Goal: Task Accomplishment & Management: Manage account settings

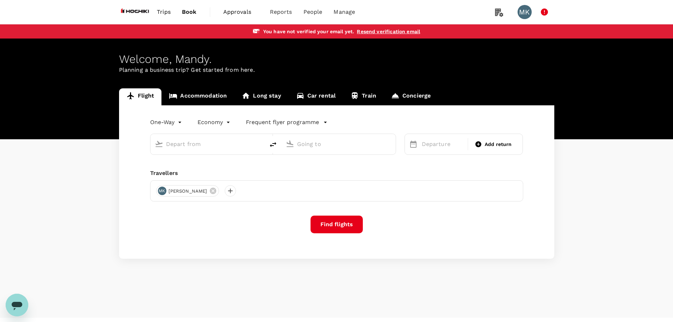
click at [384, 31] on link "Resend verification email" at bounding box center [388, 32] width 63 height 6
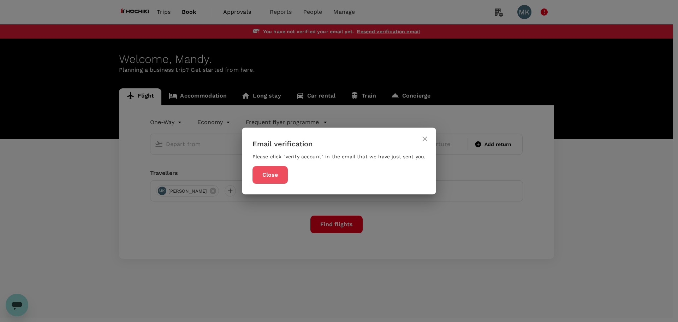
click at [265, 177] on button "Close" at bounding box center [270, 175] width 35 height 18
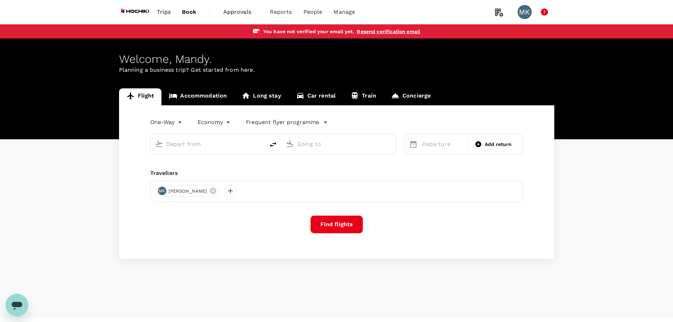
click at [402, 31] on link "Resend verification email" at bounding box center [388, 32] width 63 height 6
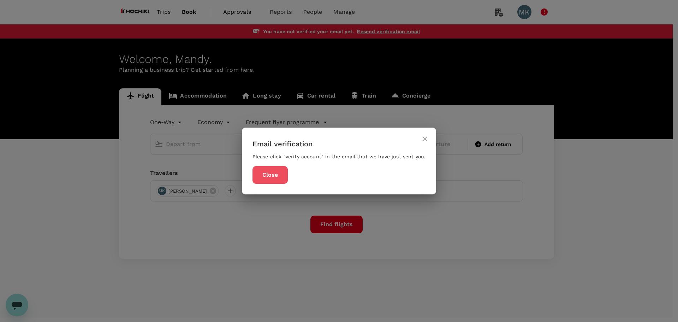
click at [280, 171] on button "Close" at bounding box center [270, 175] width 35 height 18
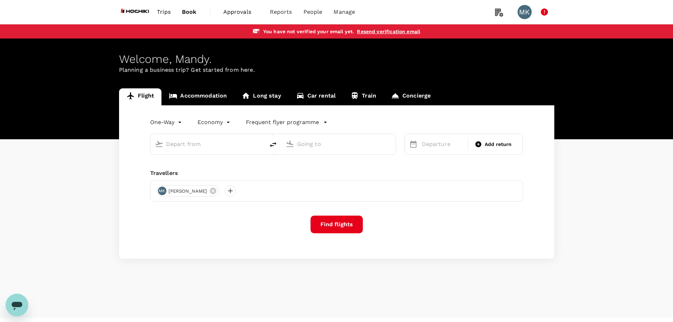
click at [243, 12] on span "Approvals" at bounding box center [240, 12] width 35 height 8
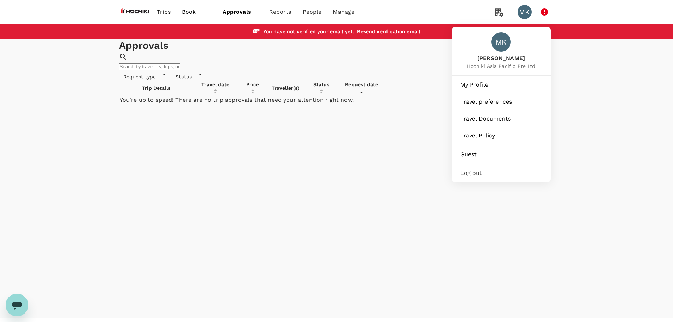
click at [521, 12] on div "MK" at bounding box center [525, 12] width 14 height 14
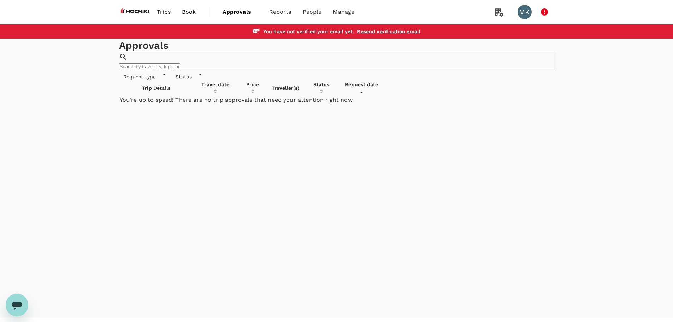
click at [521, 12] on div "MK" at bounding box center [525, 12] width 14 height 14
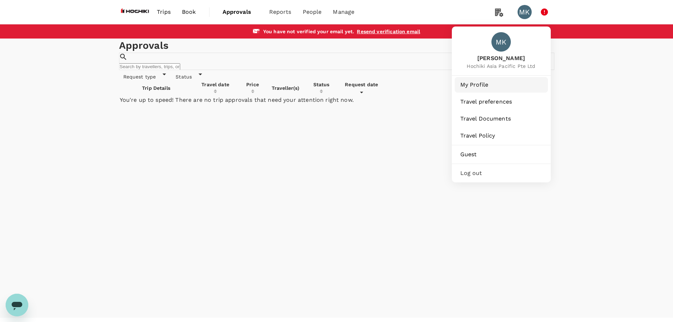
click at [485, 88] on span "My Profile" at bounding box center [501, 85] width 82 height 8
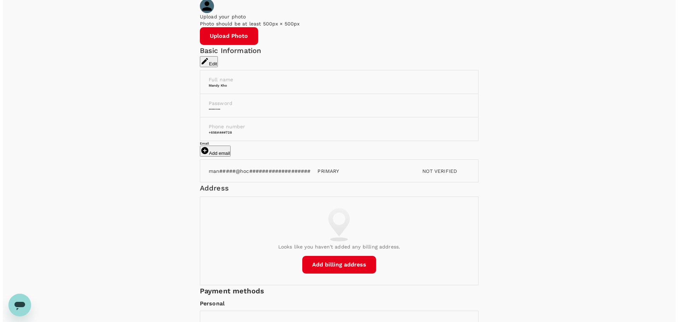
scroll to position [118, 0]
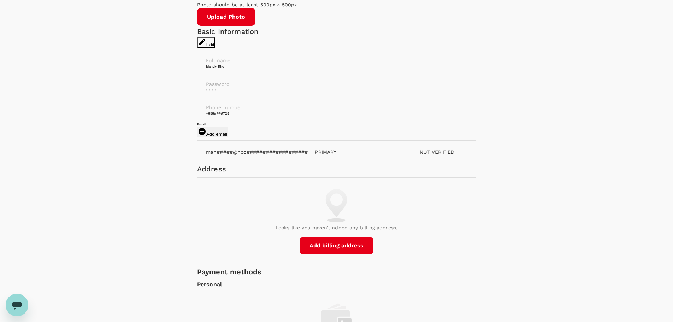
click at [215, 48] on button "Edit" at bounding box center [206, 42] width 18 height 11
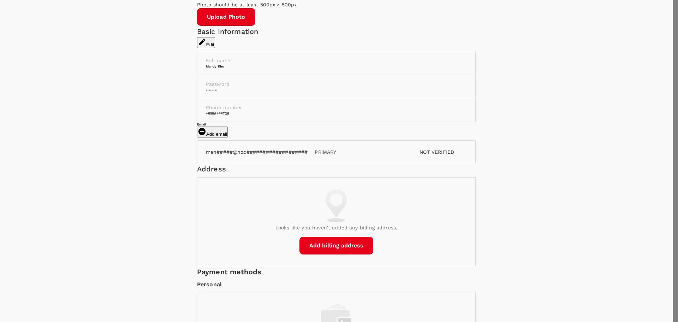
type input "Mandy"
type input "Kho"
type input "65"
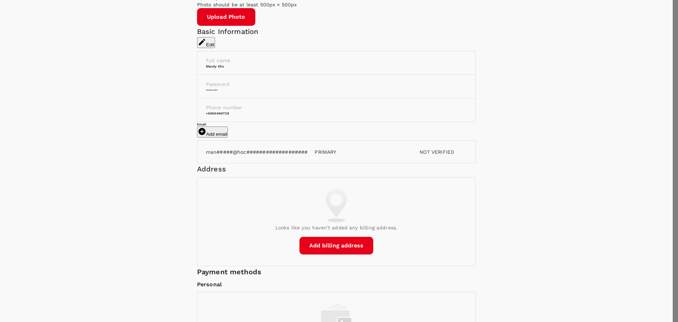
drag, startPoint x: 560, startPoint y: 79, endPoint x: 517, endPoint y: 79, distance: 43.1
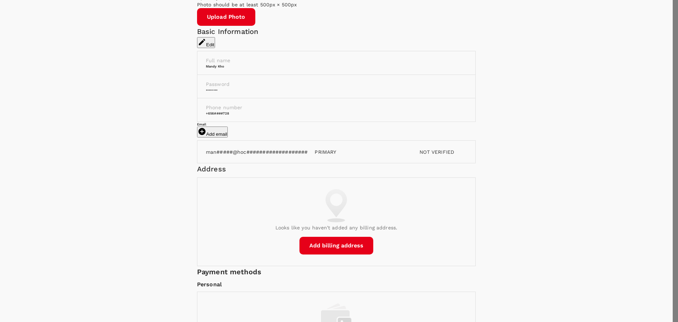
type input "86878265"
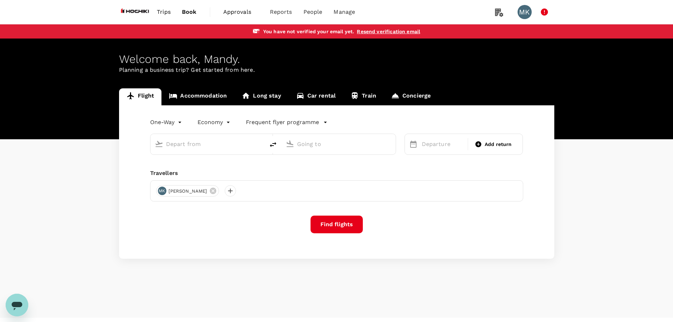
click at [404, 33] on link "Resend verification email" at bounding box center [388, 32] width 63 height 6
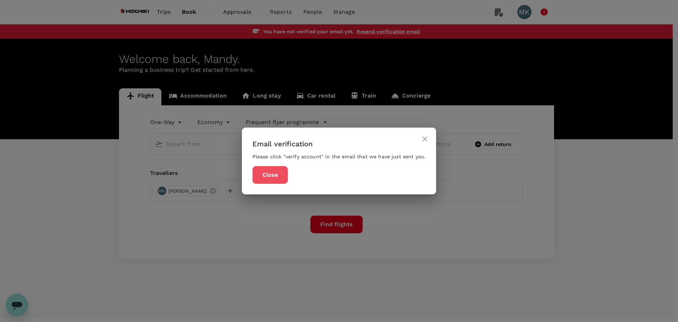
click at [273, 177] on button "Close" at bounding box center [270, 175] width 35 height 18
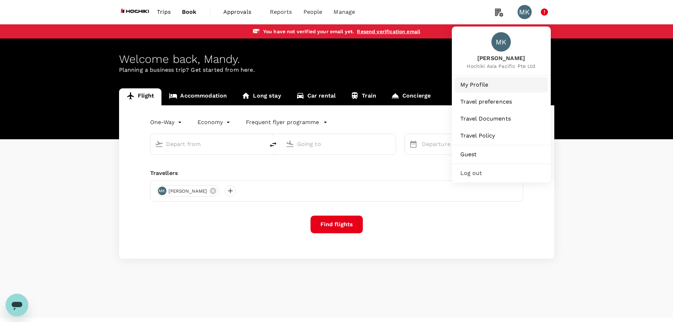
click at [485, 83] on span "My Profile" at bounding box center [501, 85] width 82 height 8
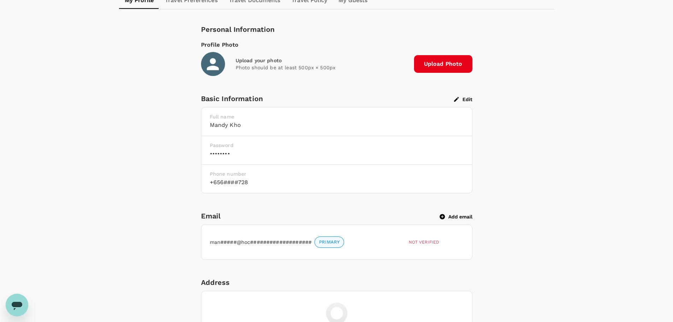
scroll to position [118, 0]
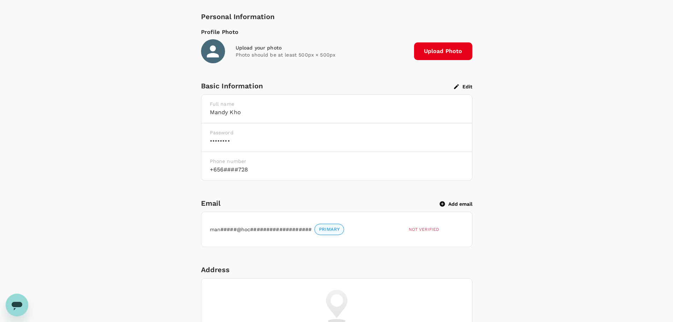
click at [469, 85] on button "Edit" at bounding box center [463, 86] width 18 height 6
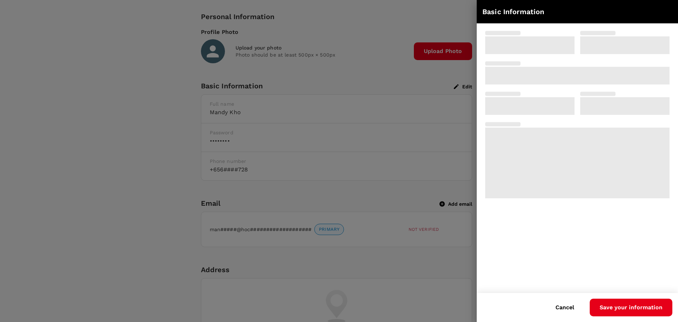
type input "Mandy"
type input "Kho"
type input "65"
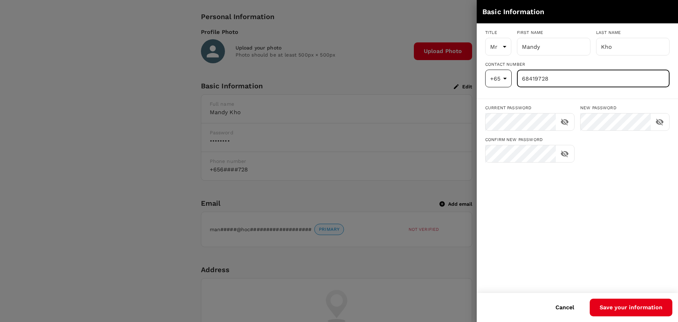
drag, startPoint x: 559, startPoint y: 81, endPoint x: 505, endPoint y: 84, distance: 54.5
click at [507, 83] on div "+65 65 ​ 68419728 ​" at bounding box center [575, 75] width 190 height 23
type input "86878265"
click at [658, 196] on div "Title Mr Mr [PERSON_NAME] First name [PERSON_NAME] ​ Last name Kho ​ Contact Nu…" at bounding box center [577, 158] width 201 height 269
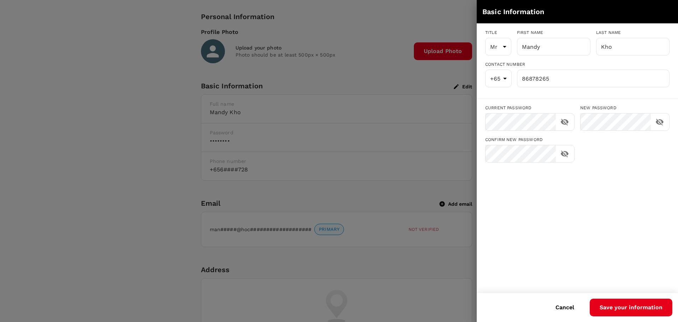
click at [631, 307] on button "Save your information" at bounding box center [631, 308] width 83 height 18
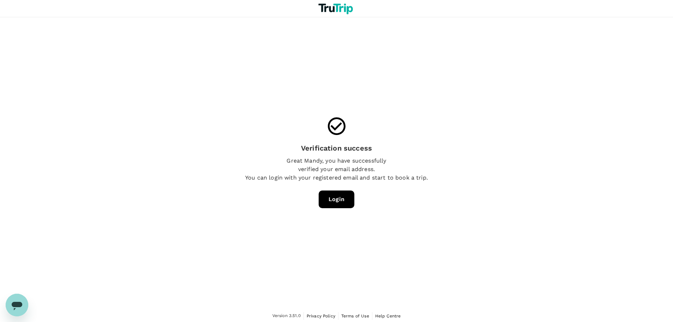
click at [343, 202] on link "Login" at bounding box center [337, 199] width 36 height 18
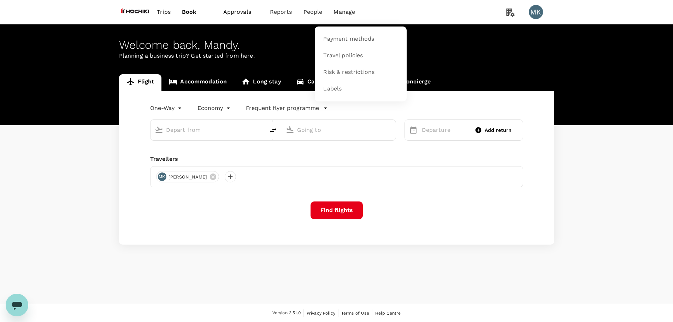
click at [343, 14] on span "Manage" at bounding box center [344, 12] width 22 height 8
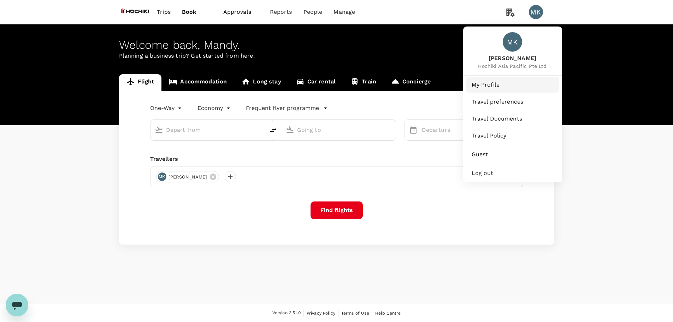
click at [501, 85] on span "My Profile" at bounding box center [513, 85] width 82 height 8
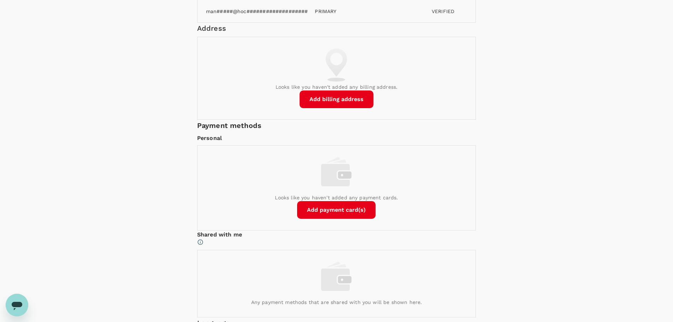
scroll to position [236, 0]
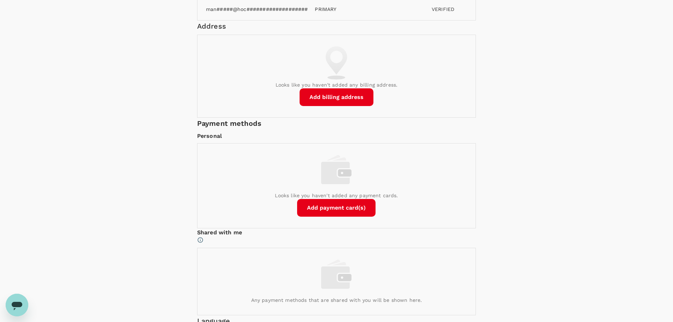
click at [361, 106] on button "Add billing address" at bounding box center [337, 97] width 74 height 18
type input "82 Ubi Ave 4"
type input "408832"
drag, startPoint x: 492, startPoint y: 81, endPoint x: 370, endPoint y: 83, distance: 121.9
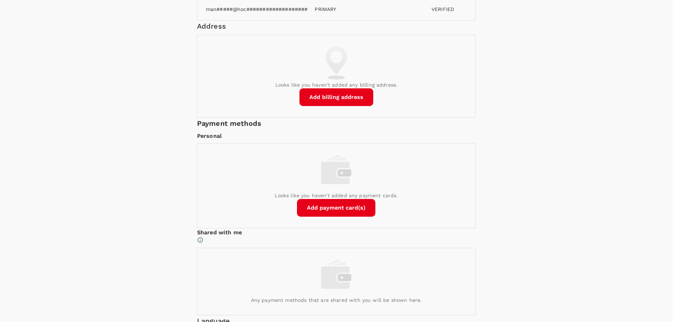
drag, startPoint x: 478, startPoint y: 45, endPoint x: 352, endPoint y: 51, distance: 125.6
paste input "#06-02 Edward Boustead Centre Singapore 408832"
type input "82 Ubi Ave 4 #06-02 Edward Boustead Centre Singapore 408832"
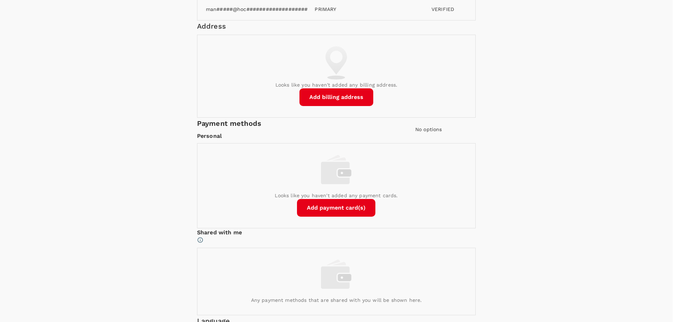
click at [431, 133] on div "No options" at bounding box center [542, 129] width 254 height 7
drag, startPoint x: 478, startPoint y: 80, endPoint x: 391, endPoint y: 83, distance: 86.9
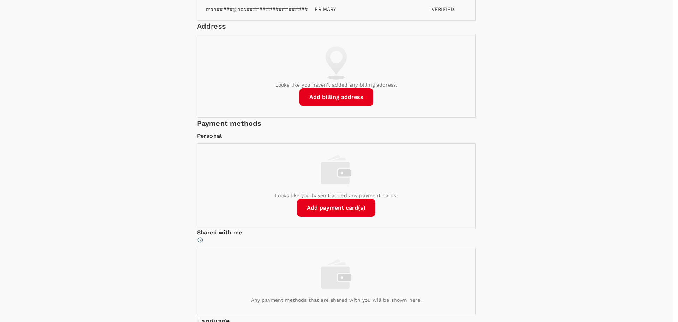
type input "408832"
click at [507, 133] on div "No options" at bounding box center [542, 129] width 254 height 7
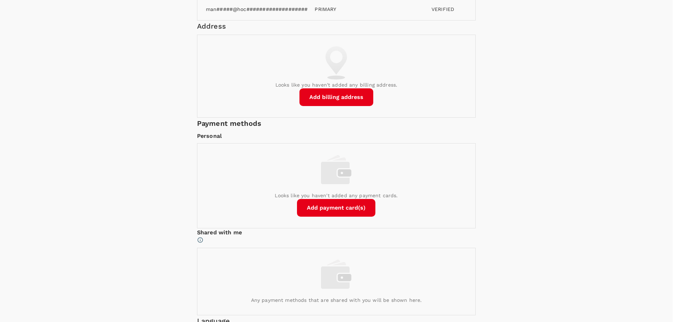
drag, startPoint x: 620, startPoint y: 46, endPoint x: 474, endPoint y: 56, distance: 146.2
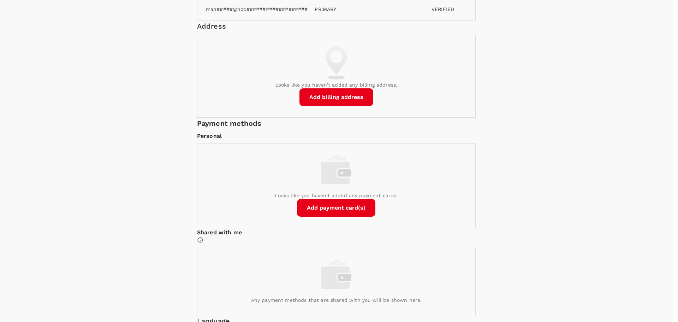
type input "82 Ubi Ave 4 0602 Edward Boustead Centre Singapore 408832"
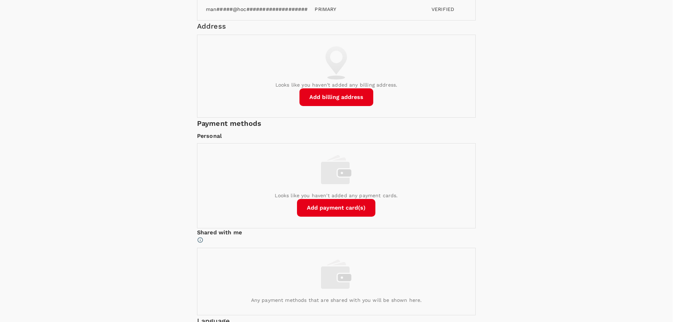
drag, startPoint x: 470, startPoint y: 211, endPoint x: 472, endPoint y: 206, distance: 4.9
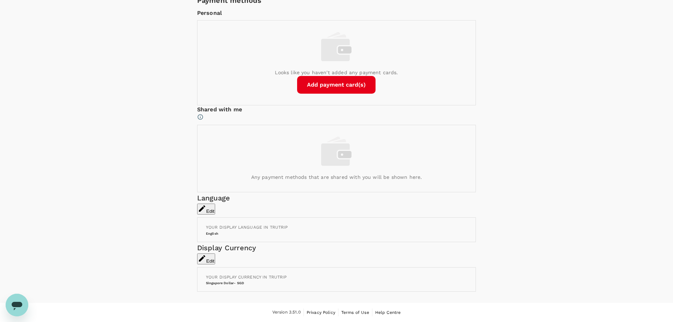
scroll to position [0, 0]
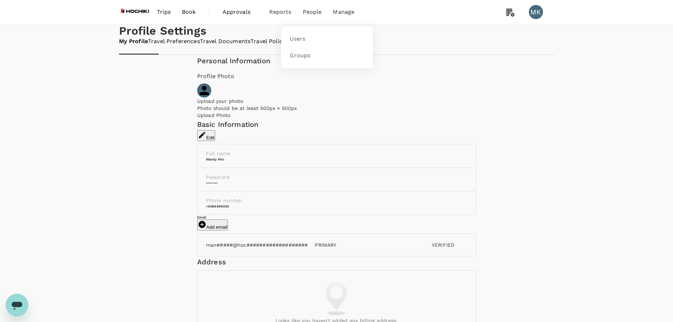
click at [320, 11] on span "People" at bounding box center [312, 12] width 19 height 8
click at [303, 40] on span "Users" at bounding box center [298, 39] width 16 height 8
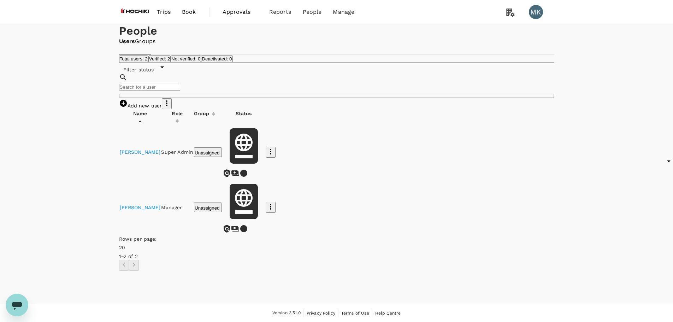
click at [171, 62] on button "Verified: 2" at bounding box center [159, 58] width 22 height 7
click at [133, 62] on button "Total users: 2" at bounding box center [133, 58] width 29 height 7
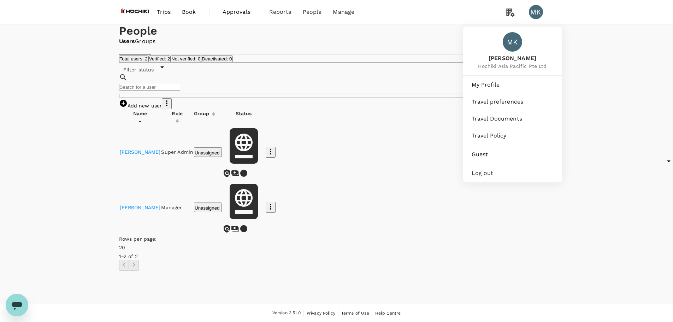
click at [530, 12] on div "MK" at bounding box center [536, 12] width 14 height 14
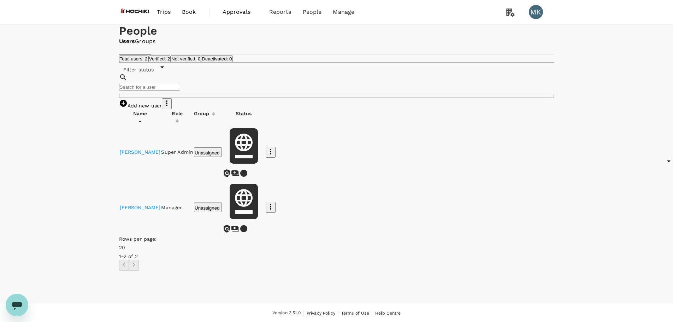
click at [533, 10] on div "MK" at bounding box center [536, 12] width 14 height 14
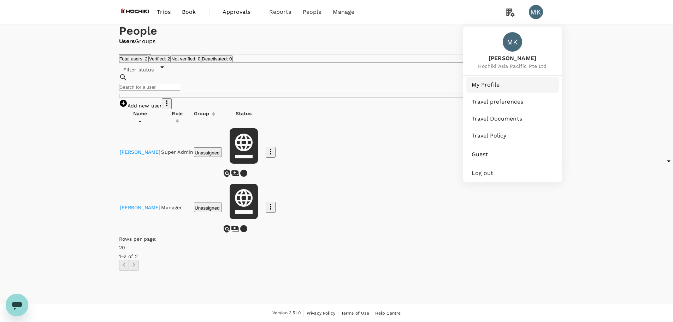
click at [498, 84] on span "My Profile" at bounding box center [513, 85] width 82 height 8
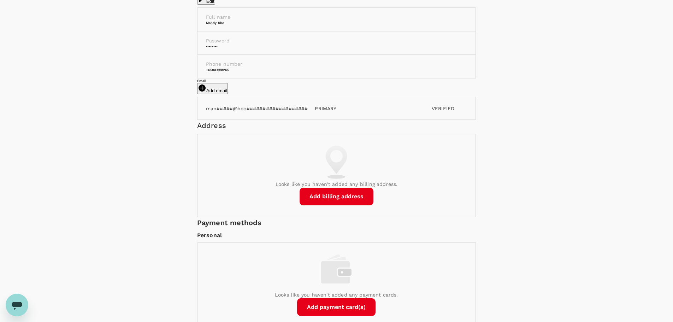
scroll to position [236, 0]
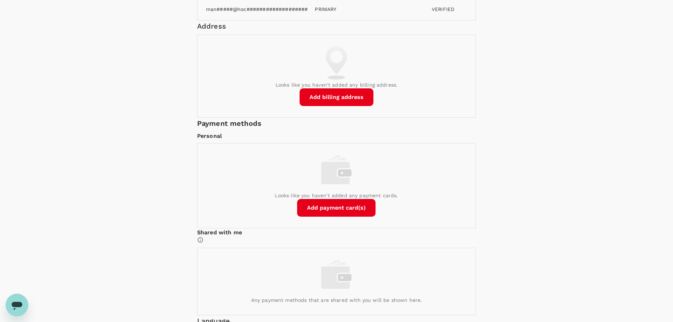
click at [348, 106] on button "Add billing address" at bounding box center [337, 97] width 74 height 18
paste input "82 Ubi Ave 4 #06-02 Edward Boustead Centre Singapore 408832"
type input "82 Ubi Ave 4 #06-02 Edward Boustead Centre Singapore 408832"
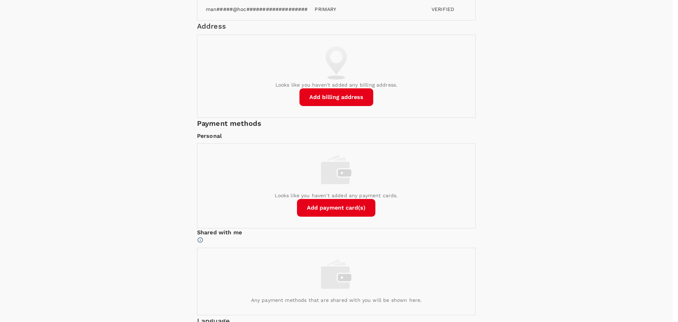
type input "408832"
click at [443, 133] on div "No options" at bounding box center [542, 129] width 254 height 7
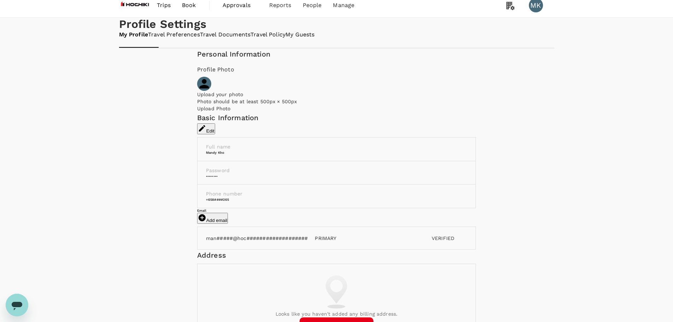
scroll to position [0, 0]
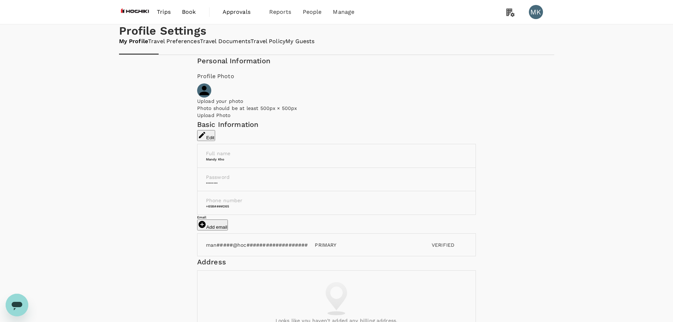
click at [194, 9] on span "Book" at bounding box center [189, 12] width 14 height 8
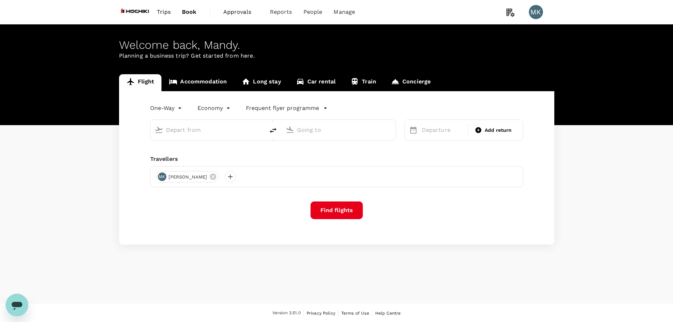
click at [159, 15] on span "Trips" at bounding box center [164, 12] width 14 height 8
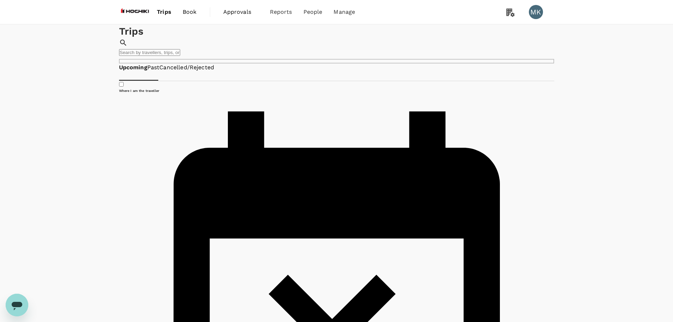
click at [132, 10] on img at bounding box center [135, 12] width 33 height 16
